Goal: Task Accomplishment & Management: Manage account settings

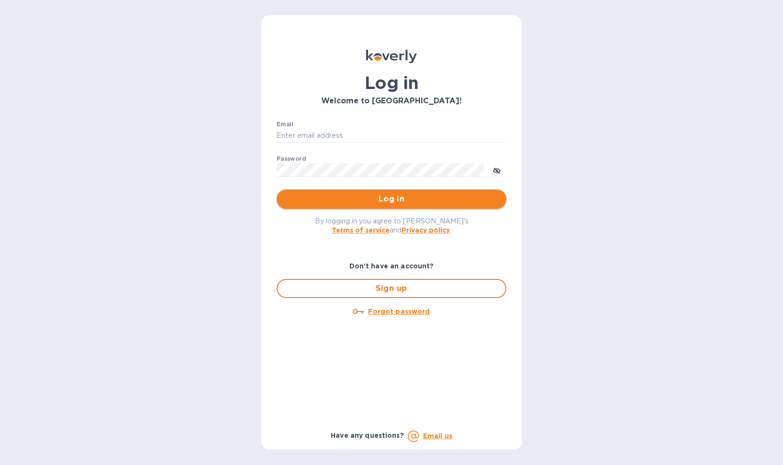
type input "[EMAIL_ADDRESS][DOMAIN_NAME]"
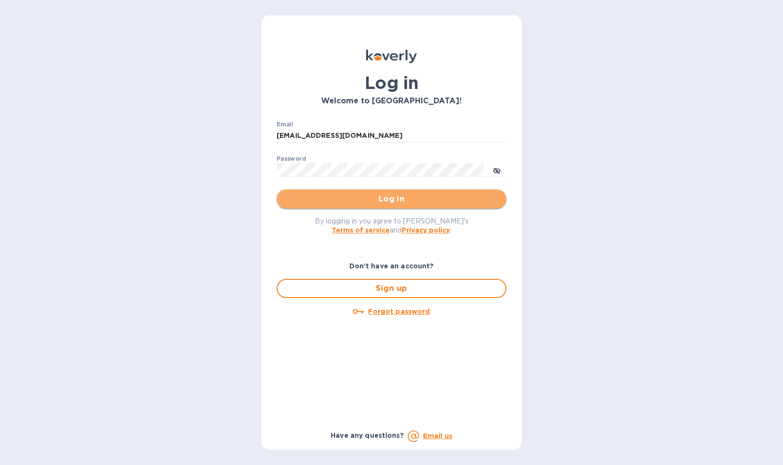
click at [409, 208] on button "Log in" at bounding box center [392, 199] width 230 height 19
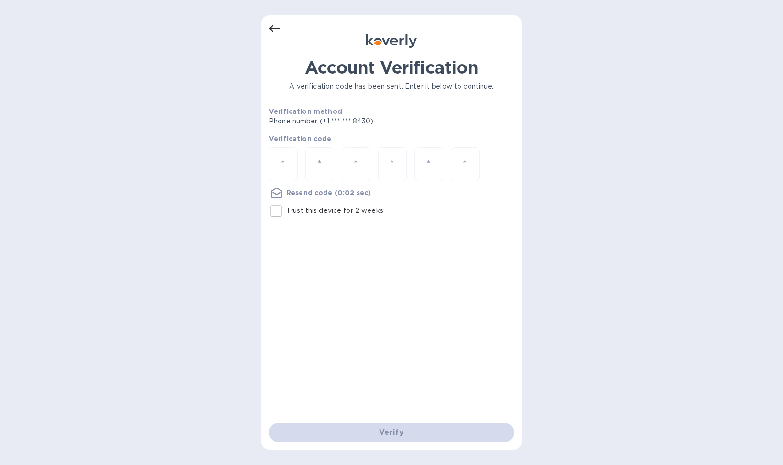
click at [278, 168] on input "number" at bounding box center [283, 165] width 12 height 18
type input "1"
type input "3"
type input "9"
type input "3"
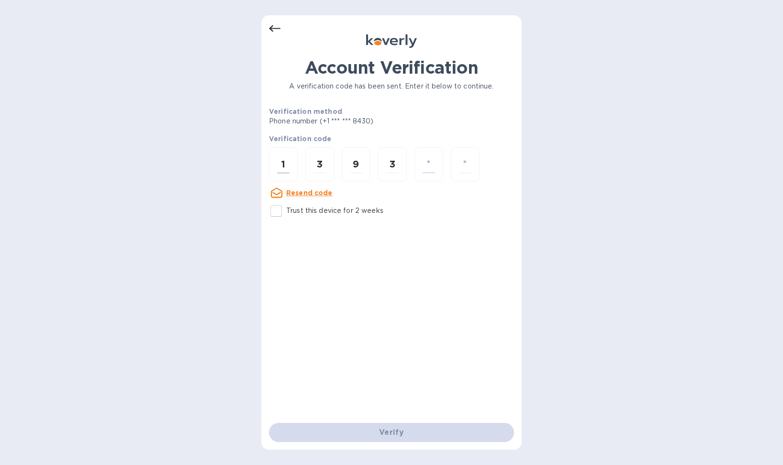
type input "7"
type input "5"
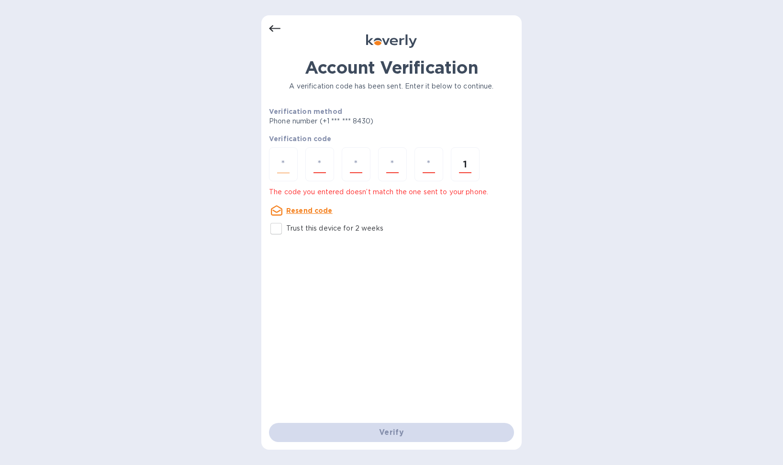
type input "1"
click at [287, 166] on input "number" at bounding box center [283, 165] width 12 height 18
